Goal: Obtain resource: Download file/media

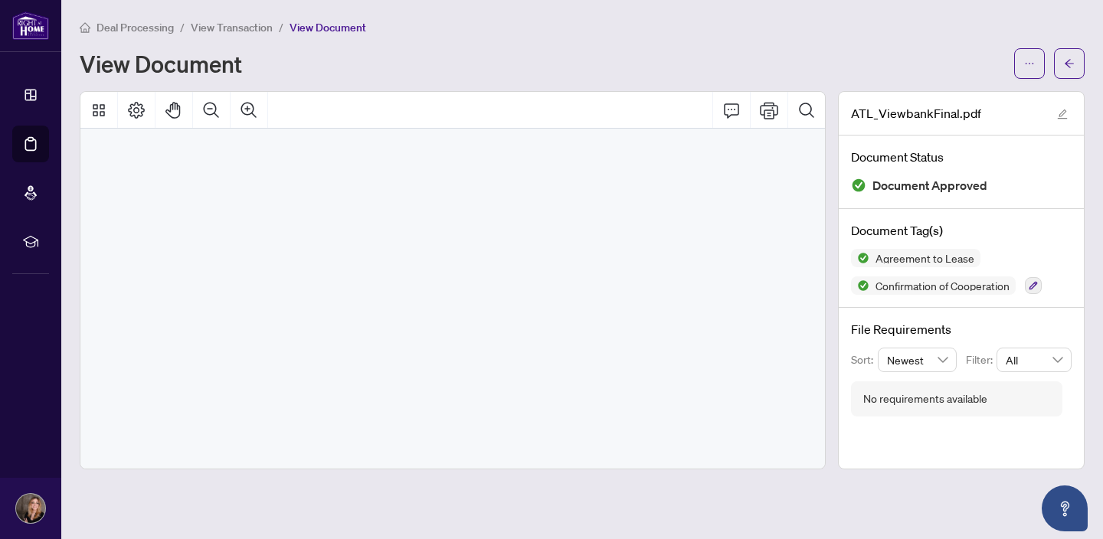
scroll to position [6075, 0]
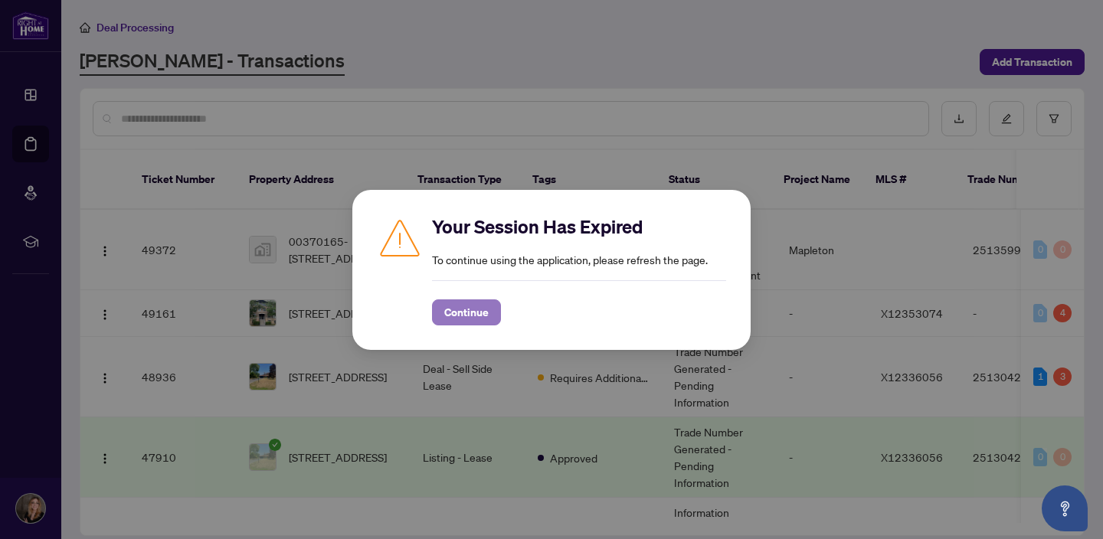
click at [455, 307] on span "Continue" at bounding box center [466, 312] width 44 height 25
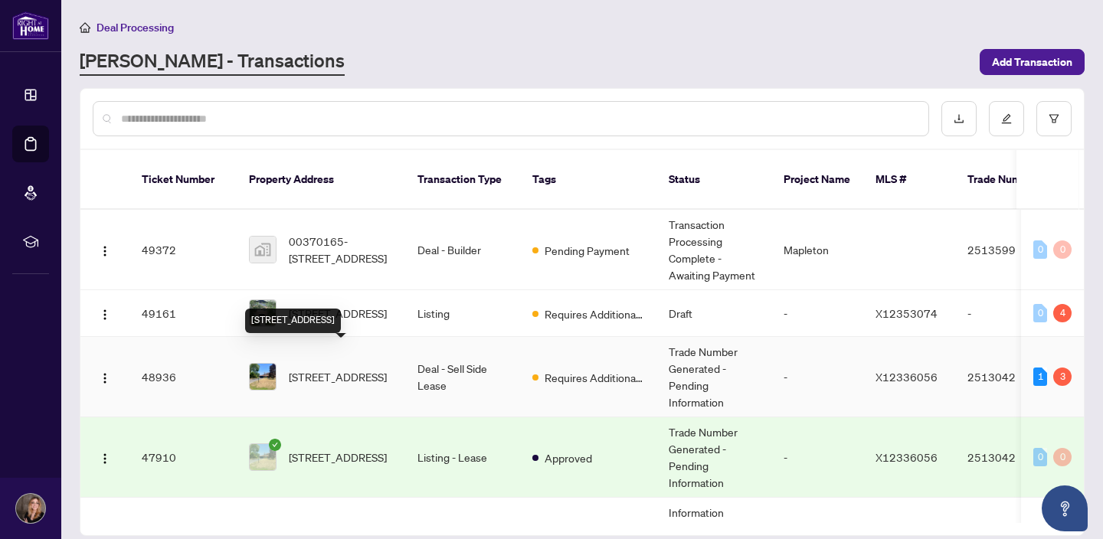
click at [370, 368] on span "[STREET_ADDRESS]" at bounding box center [338, 376] width 98 height 17
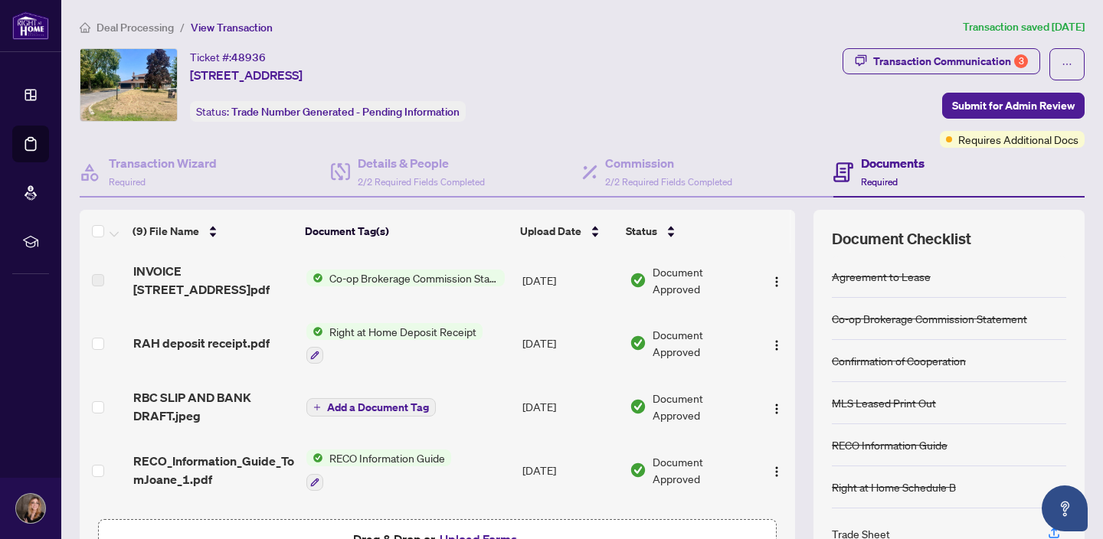
scroll to position [319, 0]
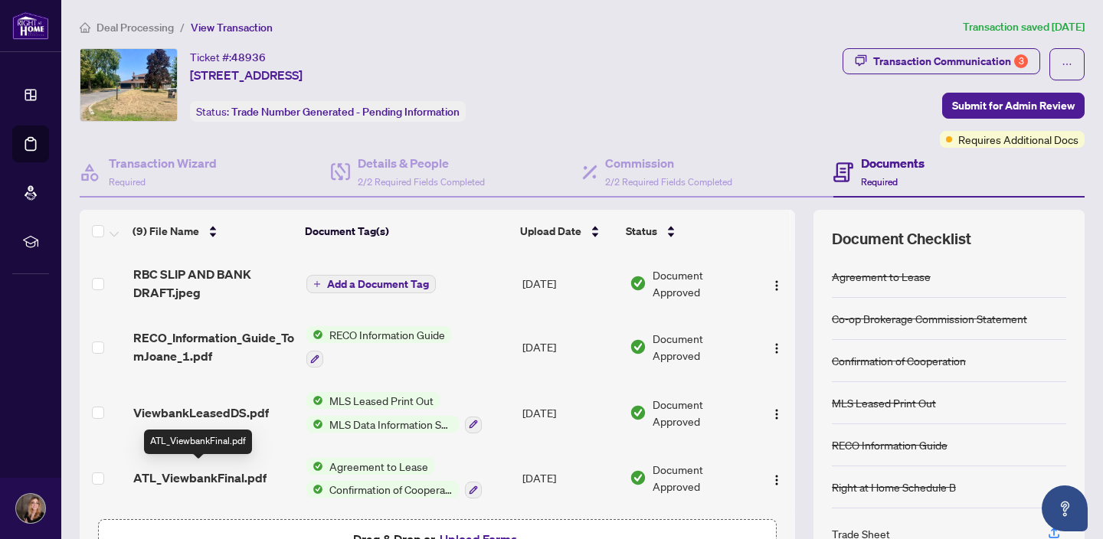
click at [223, 471] on span "ATL_ViewbankFinal.pdf" at bounding box center [199, 478] width 133 height 18
